Goal: Book appointment/travel/reservation

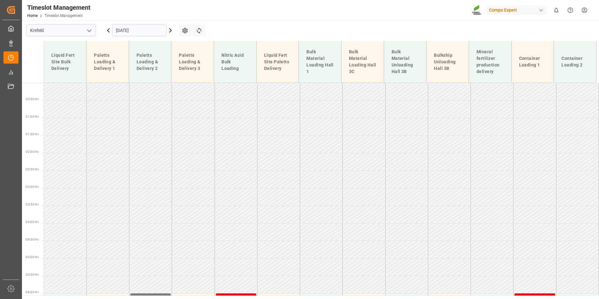
scroll to position [367, 0]
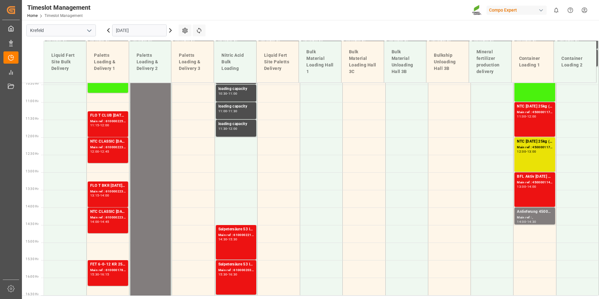
click at [148, 30] on input "[DATE]" at bounding box center [139, 30] width 55 height 12
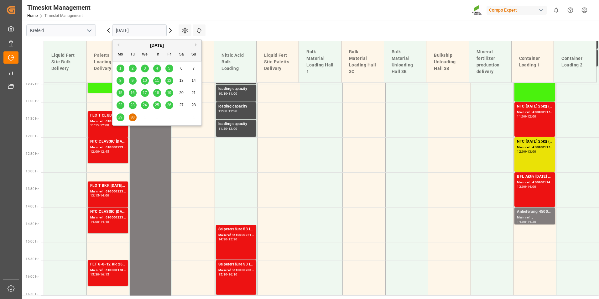
click at [194, 45] on div "[DATE]" at bounding box center [157, 45] width 89 height 6
click at [196, 46] on button "Next Month" at bounding box center [197, 45] width 4 height 4
click at [119, 81] on span "6" at bounding box center [120, 80] width 2 height 4
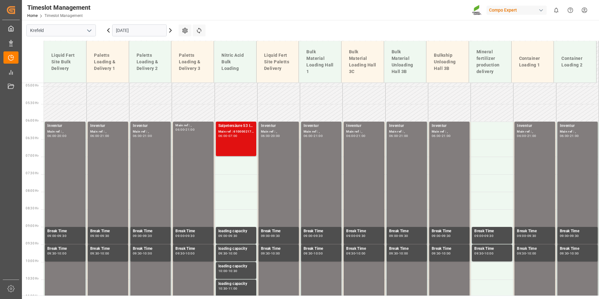
scroll to position [182, 0]
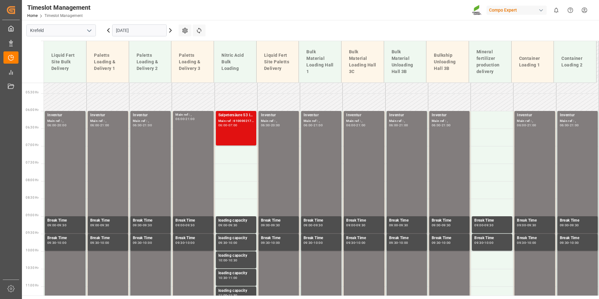
click at [243, 130] on div "Salpetersäure 53 lose Main ref : 6100002178, 2000001694 06:00 - 07:00" at bounding box center [236, 128] width 35 height 32
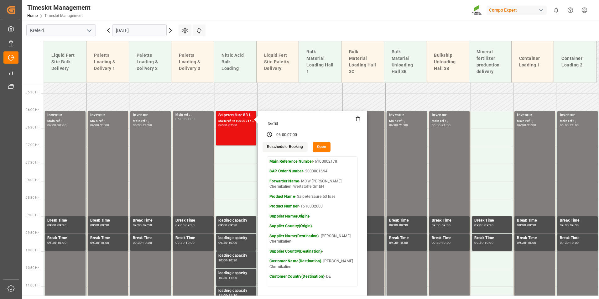
scroll to position [339, 0]
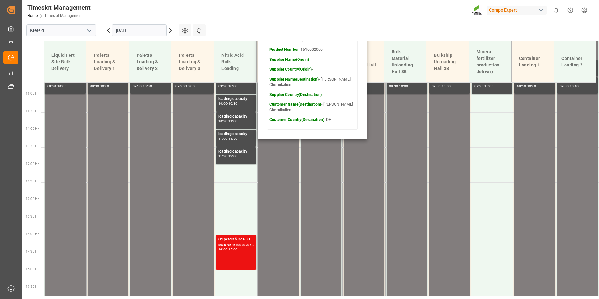
click at [137, 24] on input "[DATE]" at bounding box center [139, 30] width 55 height 12
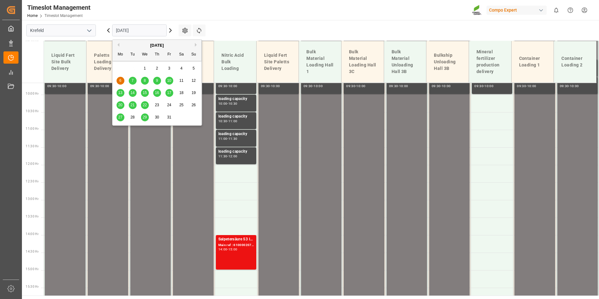
click at [131, 82] on div "7" at bounding box center [133, 81] width 8 height 8
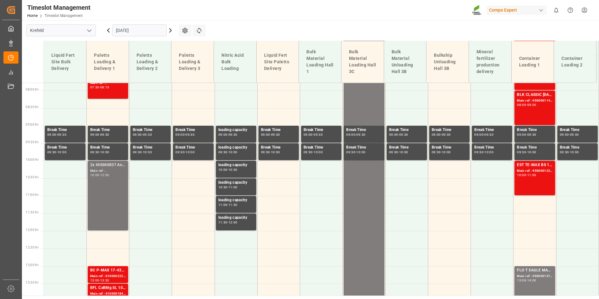
scroll to position [308, 0]
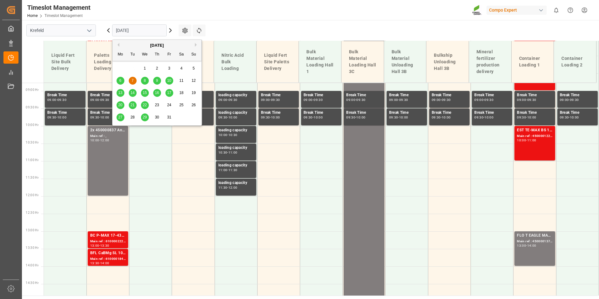
click at [150, 30] on input "[DATE]" at bounding box center [139, 30] width 55 height 12
click at [143, 80] on div "8" at bounding box center [145, 81] width 8 height 8
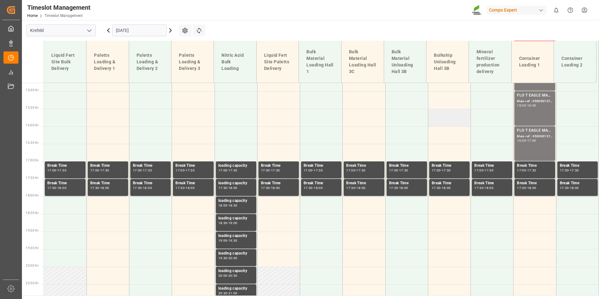
scroll to position [559, 0]
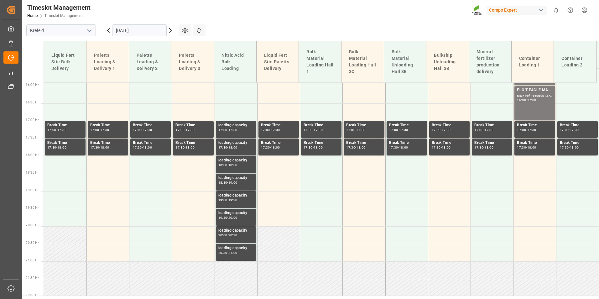
click at [154, 32] on input "[DATE]" at bounding box center [139, 30] width 55 height 12
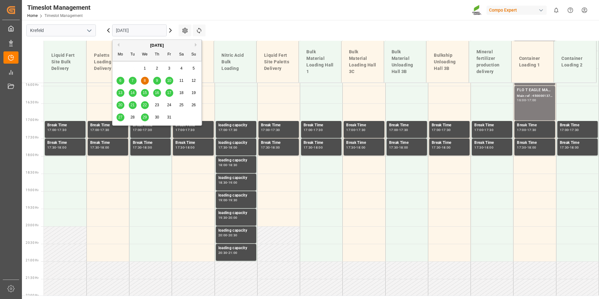
click at [154, 84] on div "9" at bounding box center [157, 81] width 8 height 8
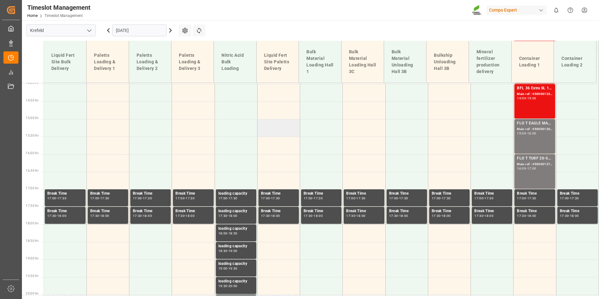
scroll to position [433, 0]
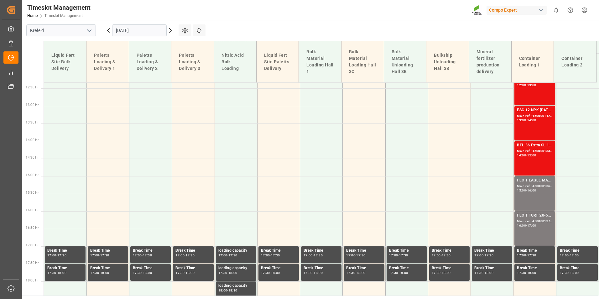
click at [148, 33] on input "[DATE]" at bounding box center [139, 30] width 55 height 12
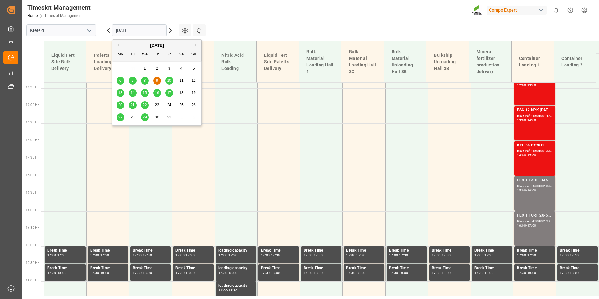
click at [170, 81] on span "10" at bounding box center [169, 80] width 4 height 4
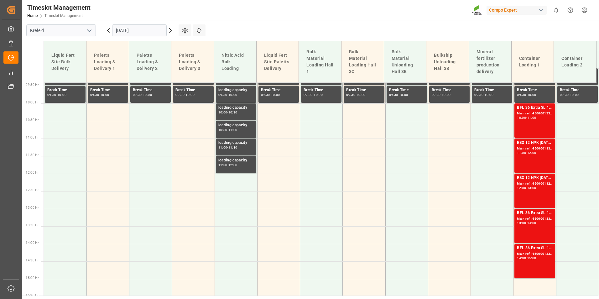
scroll to position [245, 0]
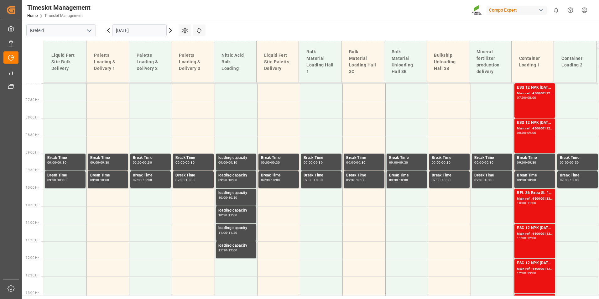
click at [151, 30] on input "[DATE]" at bounding box center [139, 30] width 55 height 12
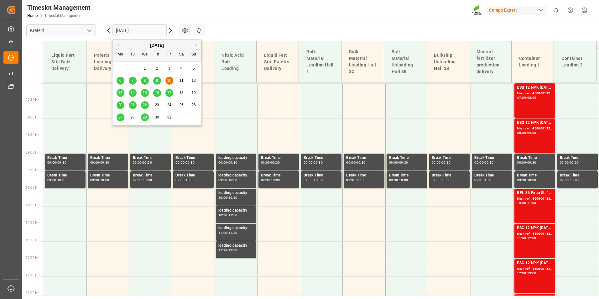
click at [120, 92] on span "13" at bounding box center [120, 93] width 4 height 4
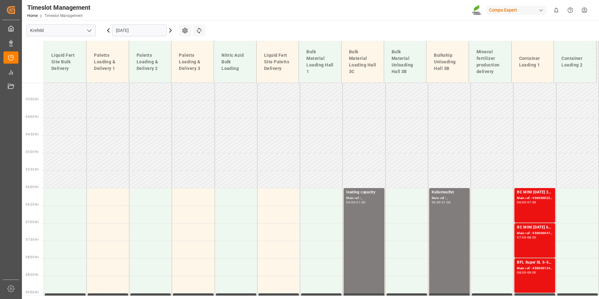
scroll to position [88, 0]
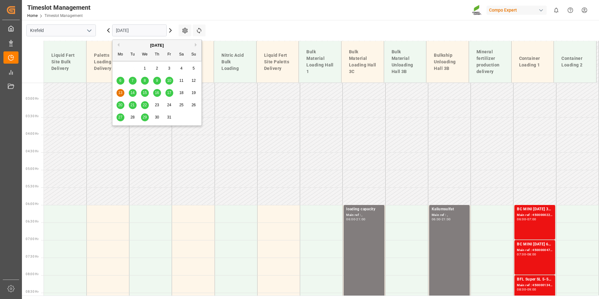
click at [148, 28] on input "[DATE]" at bounding box center [139, 30] width 55 height 12
click at [119, 44] on button "Previous Month" at bounding box center [118, 45] width 4 height 4
click at [134, 116] on span "30" at bounding box center [132, 117] width 4 height 4
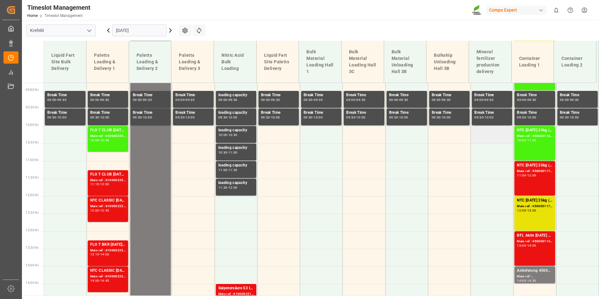
scroll to position [339, 0]
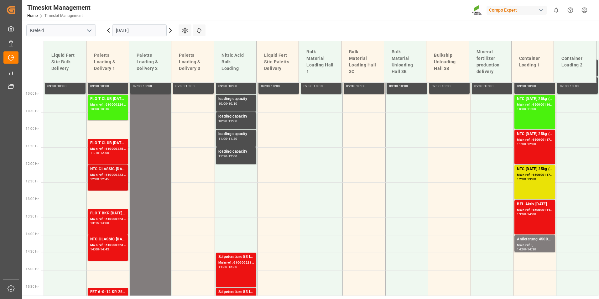
click at [122, 179] on div "12:00 - 12:45" at bounding box center [107, 179] width 35 height 3
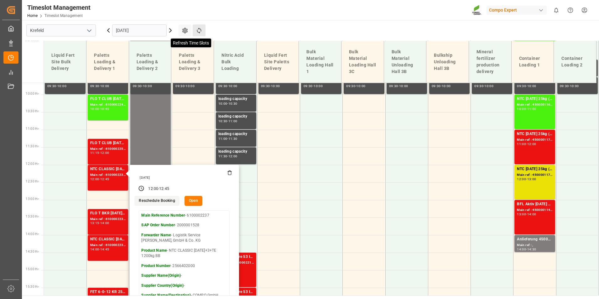
click at [196, 31] on icon at bounding box center [199, 30] width 7 height 7
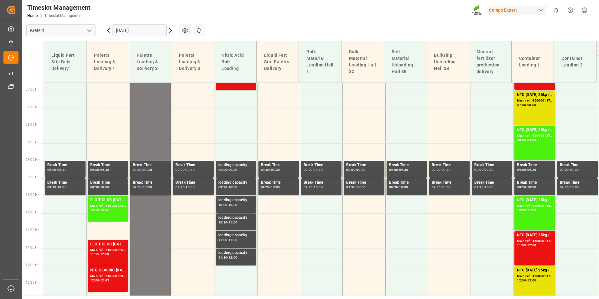
scroll to position [191, 0]
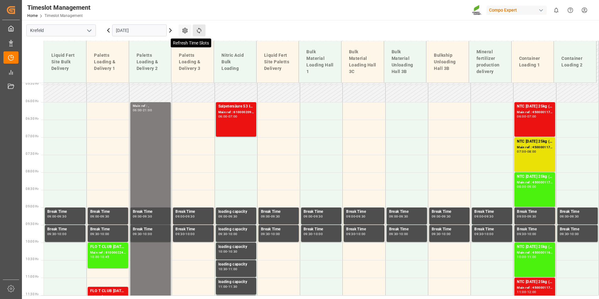
click at [201, 33] on icon at bounding box center [199, 30] width 7 height 7
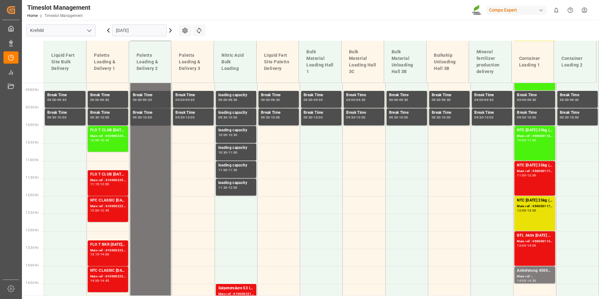
scroll to position [339, 0]
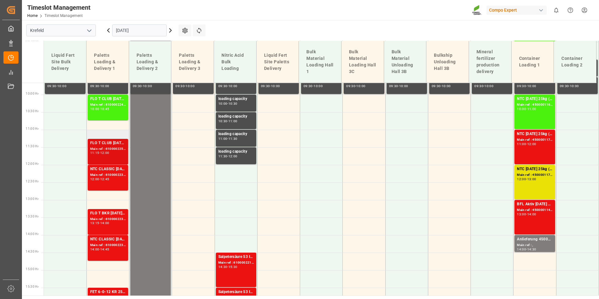
click at [110, 156] on div "FLO T CLUB [DATE] 25kg (x40) INT Main ref : 6100002250, 2000001679 11:15 - 12:00" at bounding box center [107, 151] width 35 height 23
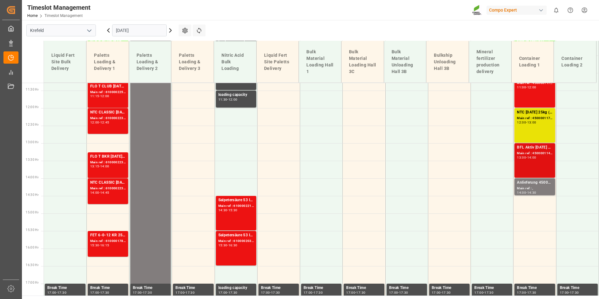
scroll to position [308, 0]
